Goal: Communication & Community: Share content

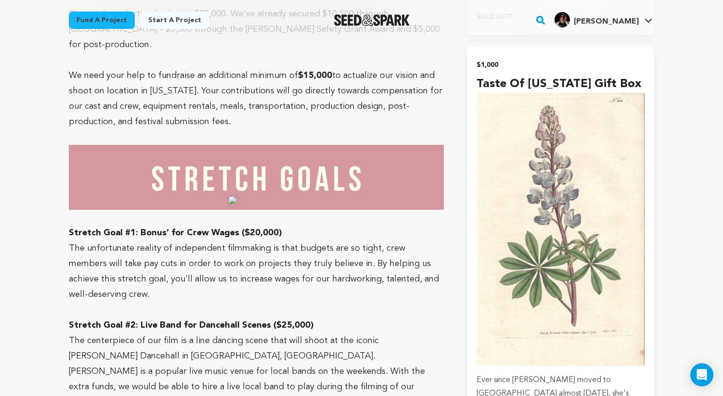
click at [192, 241] on p "The unfortunate reality of independent filmmaking is that budgets are so tight,…" at bounding box center [256, 272] width 375 height 62
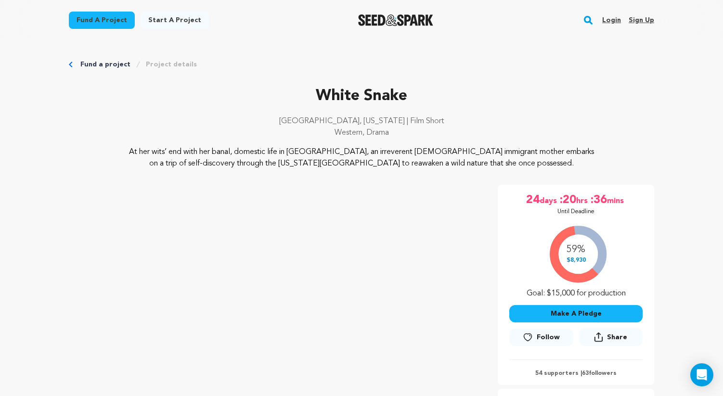
click at [102, 66] on link "Fund a project" at bounding box center [105, 65] width 50 height 10
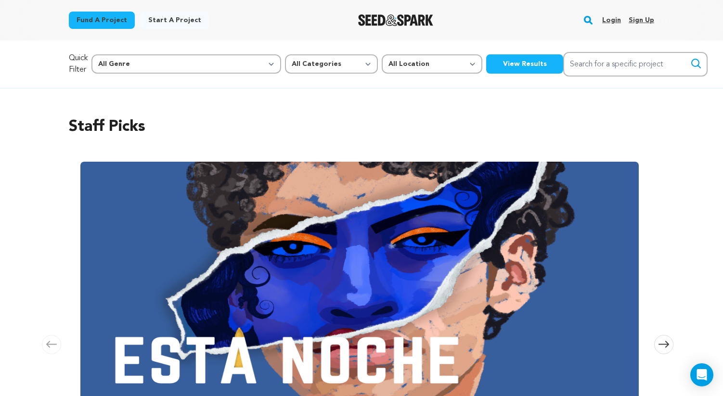
click at [391, 18] on img "Seed&Spark Homepage" at bounding box center [396, 20] width 76 height 12
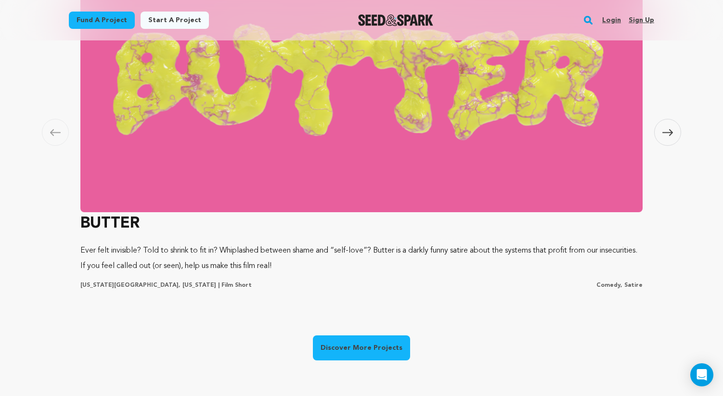
scroll to position [0, 191]
click at [250, 142] on img at bounding box center [361, 82] width 562 height 260
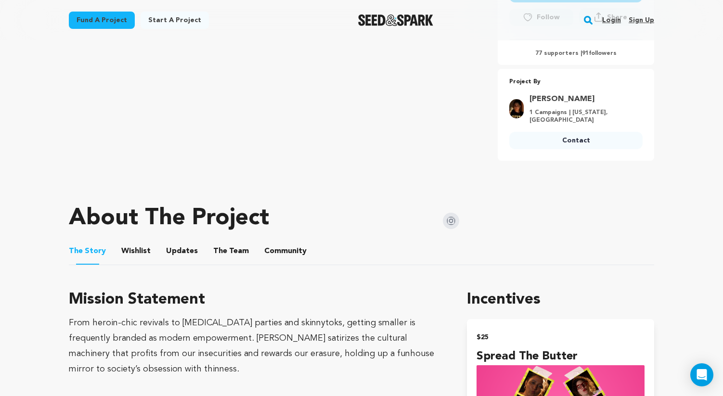
scroll to position [324, 0]
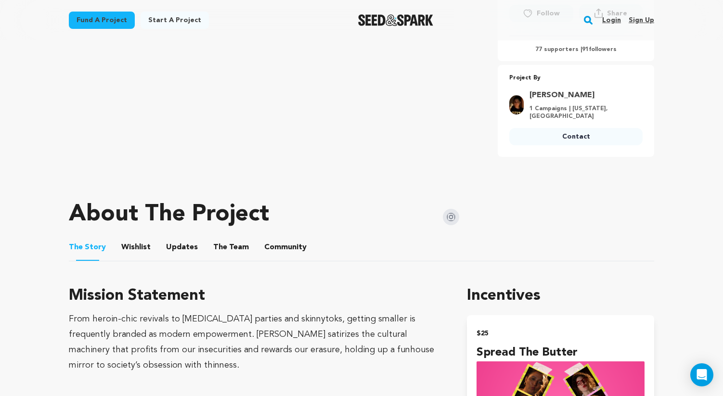
click at [161, 247] on ul "The Story The Story Wishlist Wishlist Updates Updates The Team The Team Communi…" at bounding box center [361, 247] width 585 height 27
click at [183, 248] on button "Updates" at bounding box center [181, 249] width 23 height 23
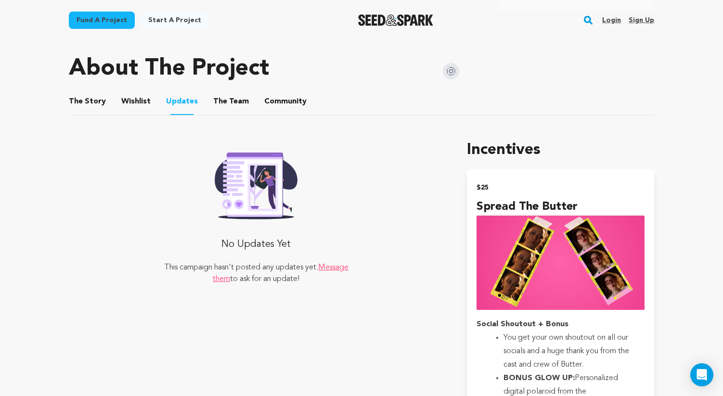
scroll to position [472, 0]
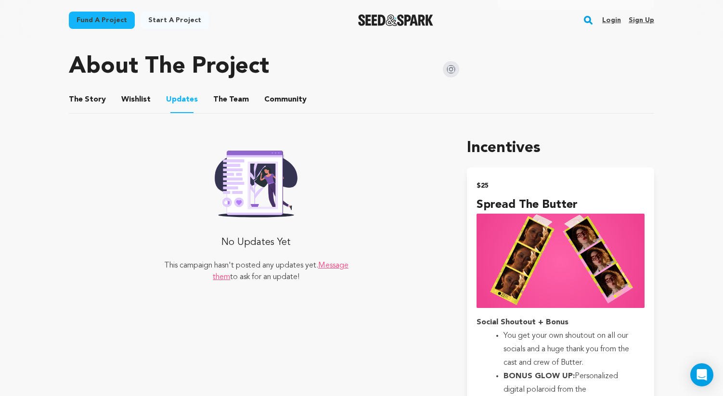
click at [614, 20] on link "Login" at bounding box center [611, 20] width 19 height 15
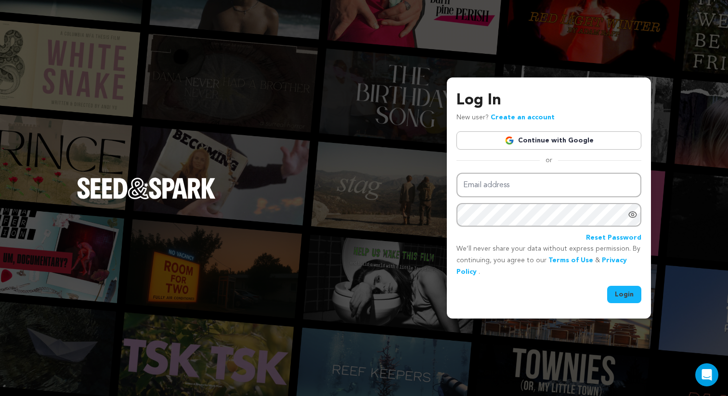
click at [500, 131] on link "Continue with Google" at bounding box center [548, 140] width 185 height 18
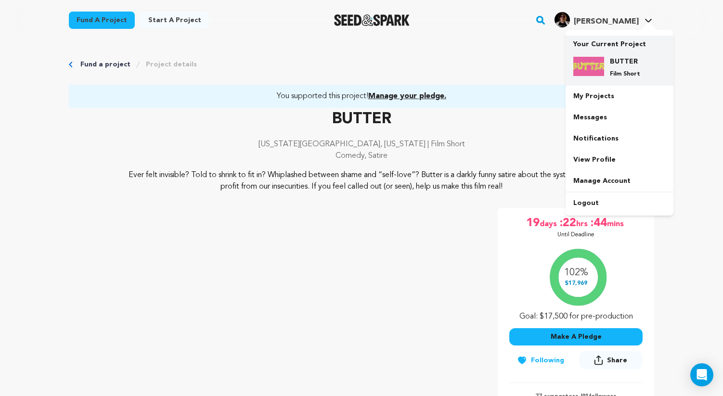
click at [627, 64] on h4 "BUTTER" at bounding box center [627, 62] width 35 height 10
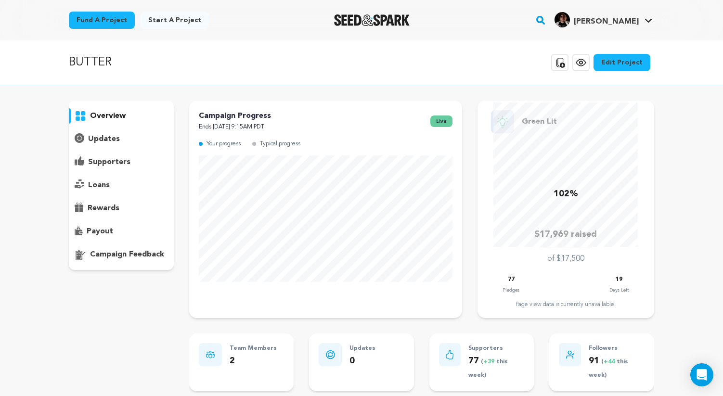
click at [103, 135] on p "updates" at bounding box center [104, 139] width 32 height 12
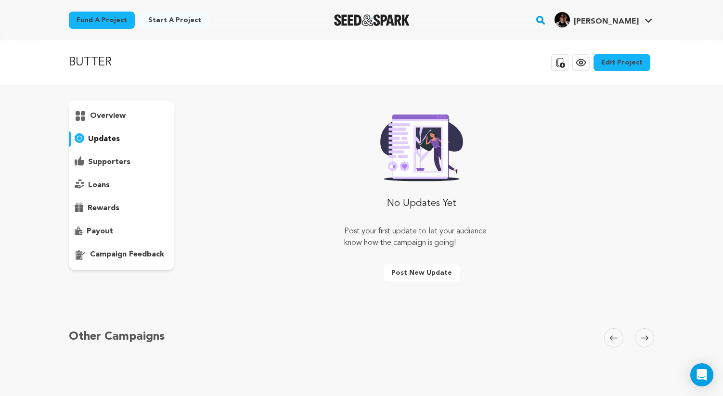
click at [117, 161] on p "supporters" at bounding box center [109, 162] width 42 height 12
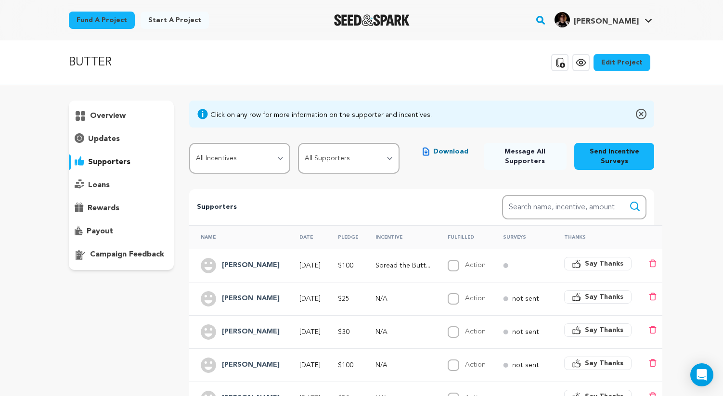
click at [110, 115] on p "overview" at bounding box center [108, 116] width 36 height 12
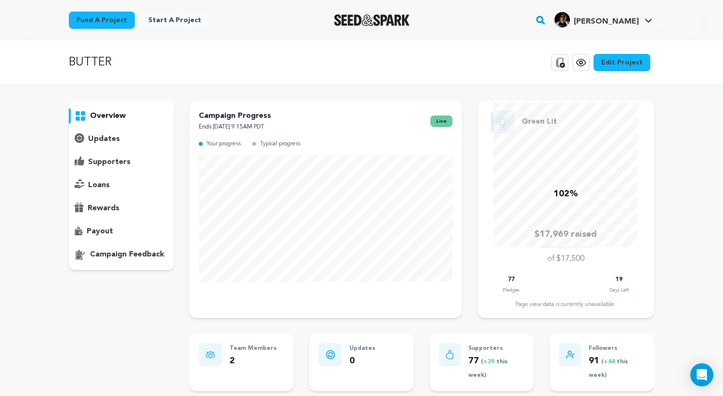
click at [110, 140] on p "updates" at bounding box center [104, 139] width 32 height 12
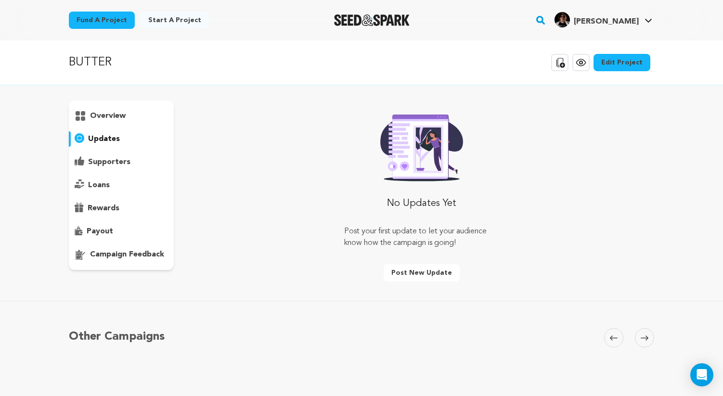
click at [441, 269] on button "Post new update" at bounding box center [422, 272] width 76 height 17
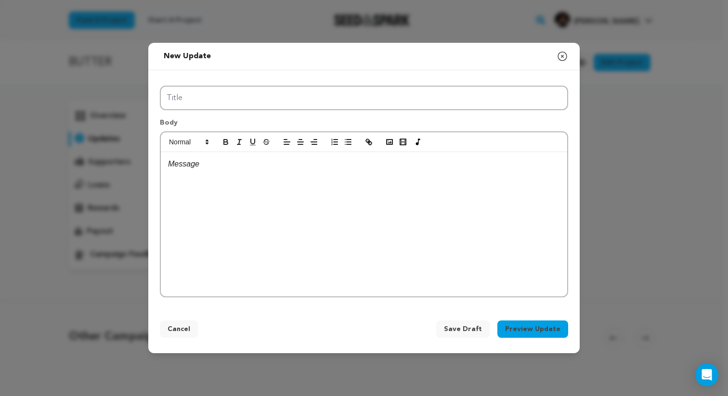
click at [329, 223] on div at bounding box center [364, 224] width 406 height 144
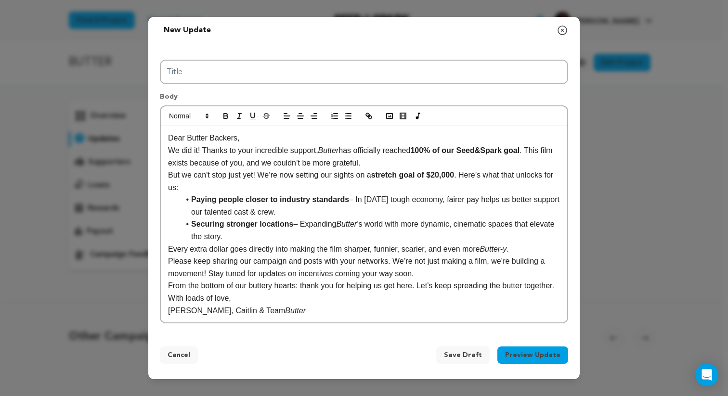
click at [272, 133] on p "Dear Butter Backers," at bounding box center [364, 138] width 392 height 13
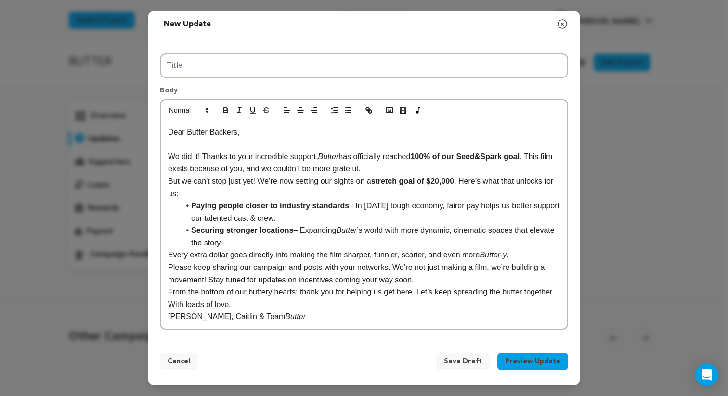
scroll to position [7, 0]
click at [387, 158] on p "We did it! Thanks to your incredible support, Butter has officially reached 100…" at bounding box center [364, 163] width 392 height 25
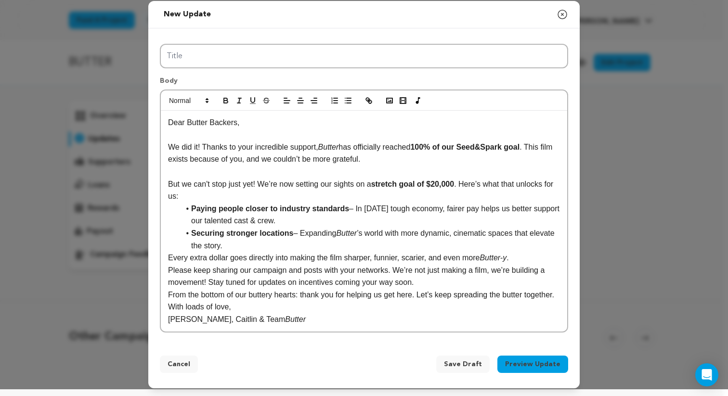
click at [314, 186] on p "But we can't stop just yet! We’re now setting our sights on a stretch goal of $…" at bounding box center [364, 190] width 392 height 25
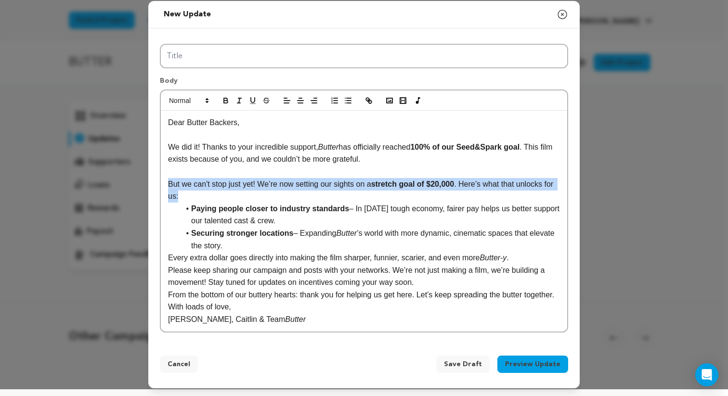
click at [314, 186] on p "But we can't stop just yet! We’re now setting our sights on a stretch goal of $…" at bounding box center [364, 190] width 392 height 25
click at [276, 185] on p "But we can't stop just yet! We’re now setting our sights on a stretch goal of $…" at bounding box center [364, 190] width 392 height 25
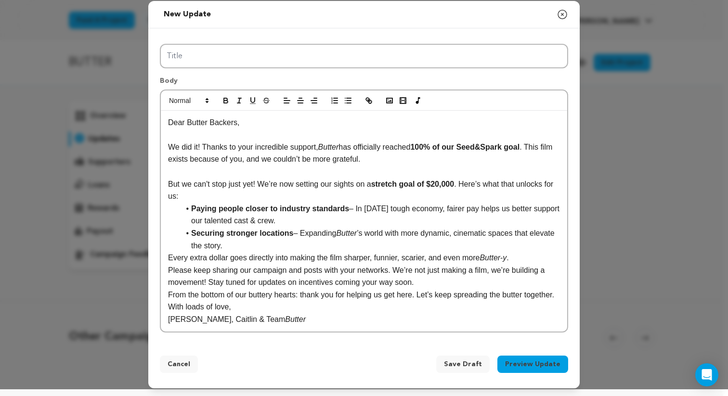
click at [165, 260] on div "Dear Butter Backers, We did it! Thanks to your incredible support, Butter has o…" at bounding box center [364, 221] width 406 height 221
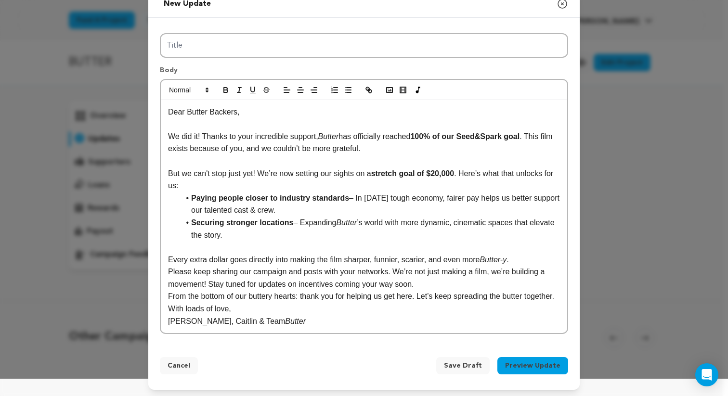
scroll to position [31, 0]
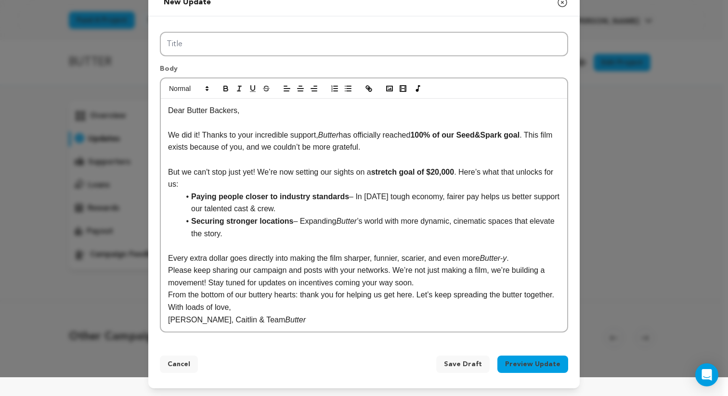
click at [220, 301] on p "From the bottom of our buttery hearts: thank you for helping us get here. Let’s…" at bounding box center [364, 295] width 392 height 13
click at [168, 289] on p "From the bottom of our buttery hearts: thank you for helping us get here. Let’s…" at bounding box center [364, 295] width 392 height 13
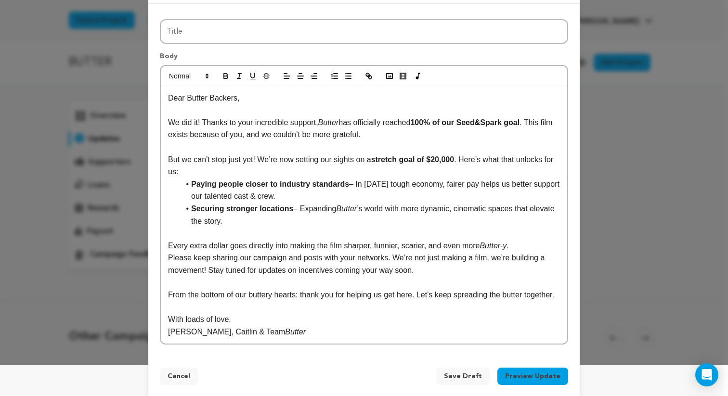
click at [227, 239] on p at bounding box center [364, 233] width 392 height 13
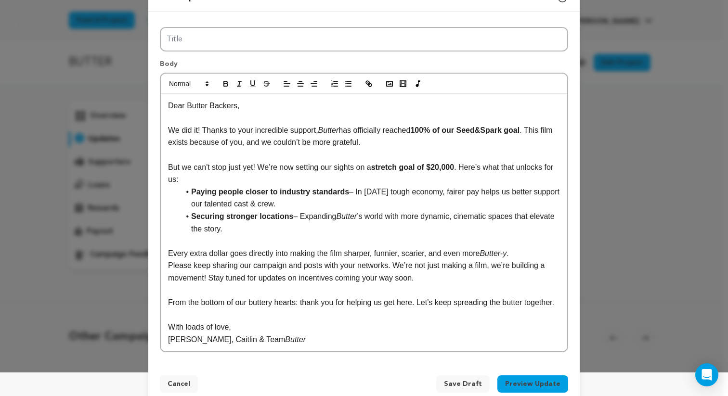
scroll to position [56, 0]
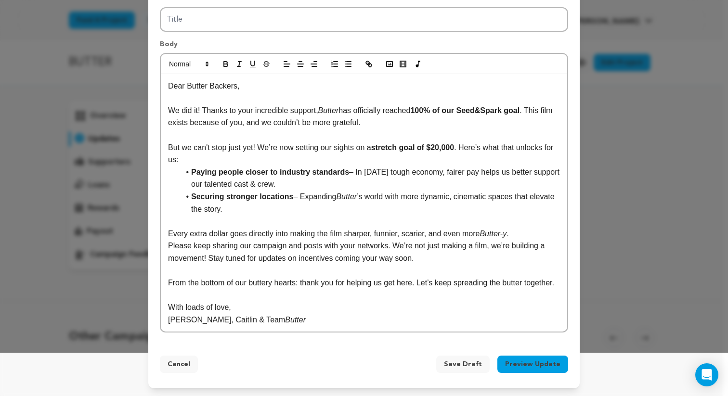
click at [454, 369] on span "Save Draft" at bounding box center [463, 364] width 38 height 10
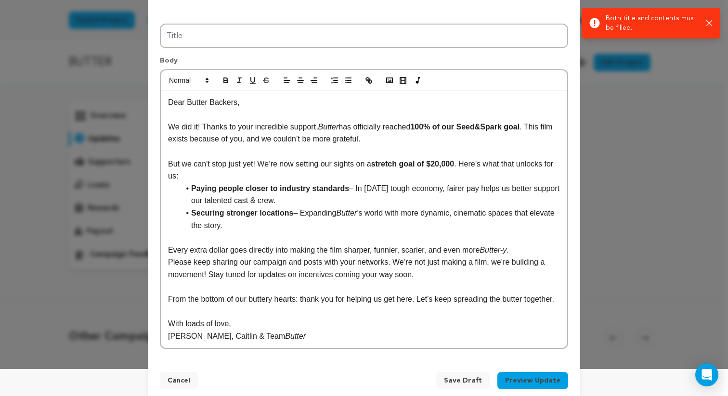
scroll to position [0, 0]
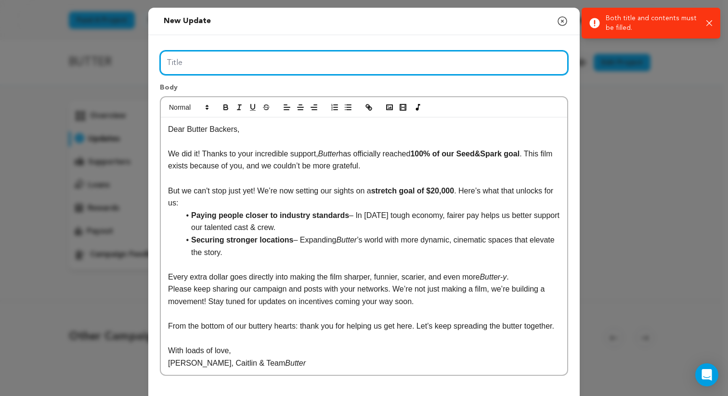
click at [243, 62] on input "Title" at bounding box center [364, 63] width 408 height 25
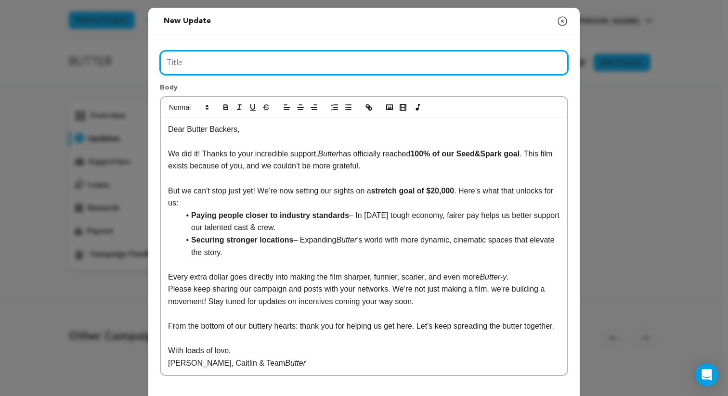
paste input "✨Butter is 100% Funded — Thanks to YOU! ✨"
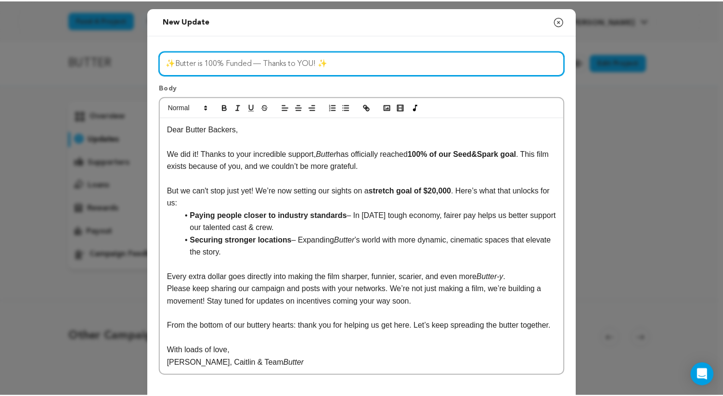
scroll to position [56, 0]
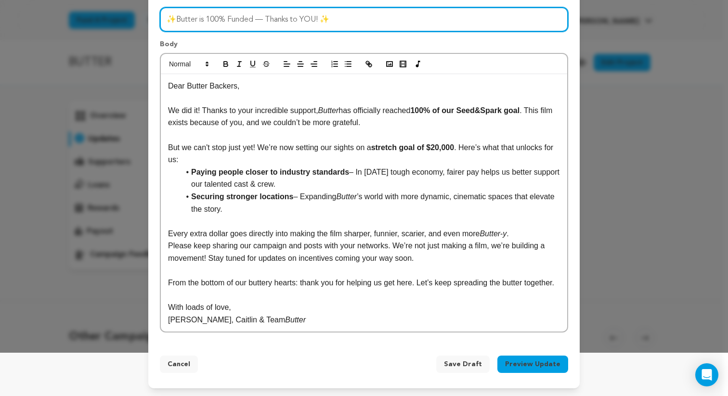
type input "✨Butter is 100% Funded — Thanks to YOU! ✨"
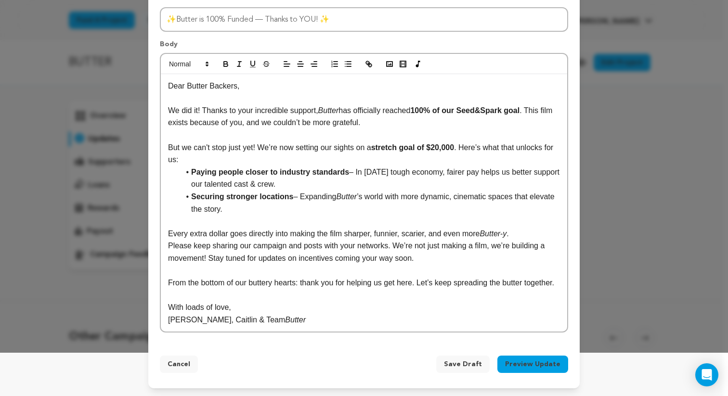
click at [472, 363] on span "Save Draft" at bounding box center [463, 364] width 38 height 10
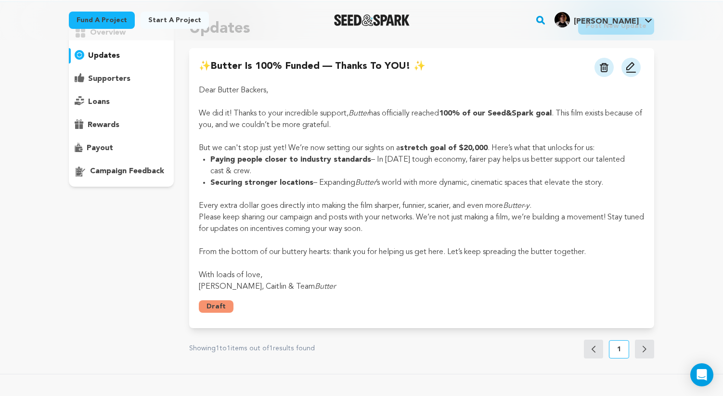
scroll to position [190, 0]
